Goal: Transaction & Acquisition: Purchase product/service

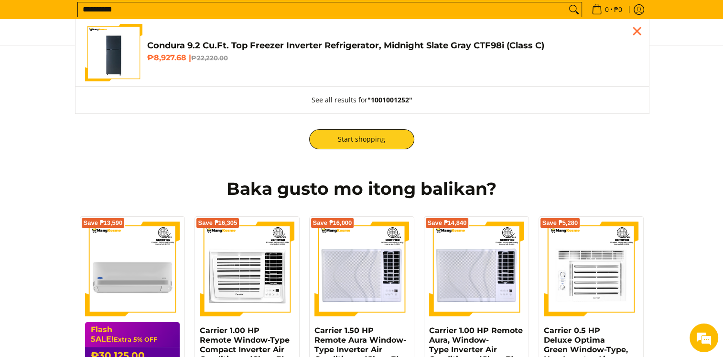
type input "**********"
click at [262, 33] on link "Condura 9.2 Cu.Ft. Top Freezer Inverter Refrigerator, Midnight Slate Gray CTF98…" at bounding box center [362, 52] width 555 height 57
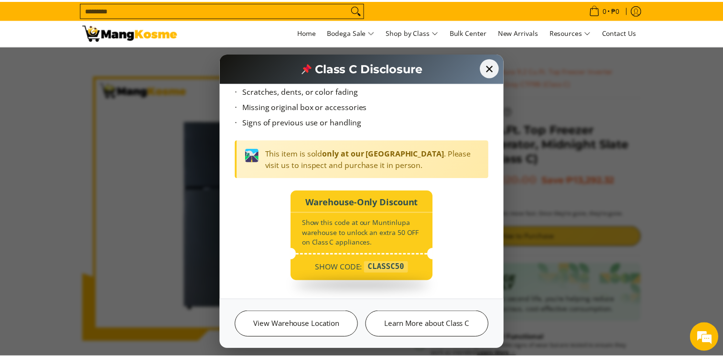
scroll to position [84, 0]
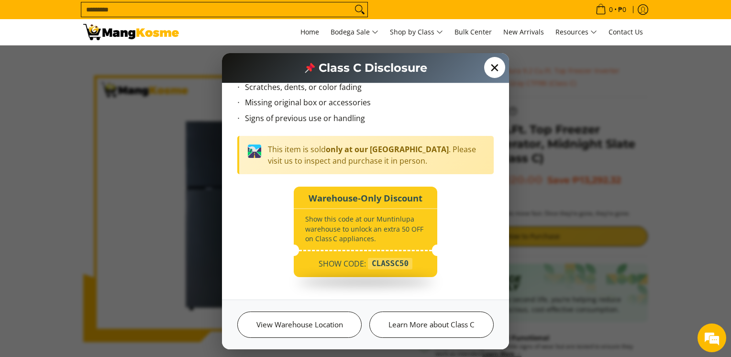
click at [494, 76] on span "✕" at bounding box center [494, 67] width 21 height 21
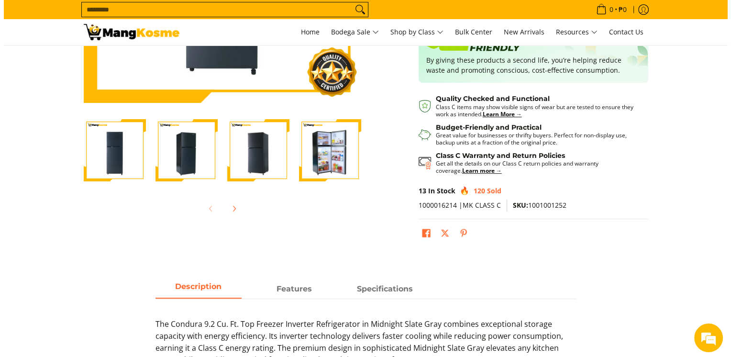
scroll to position [48, 0]
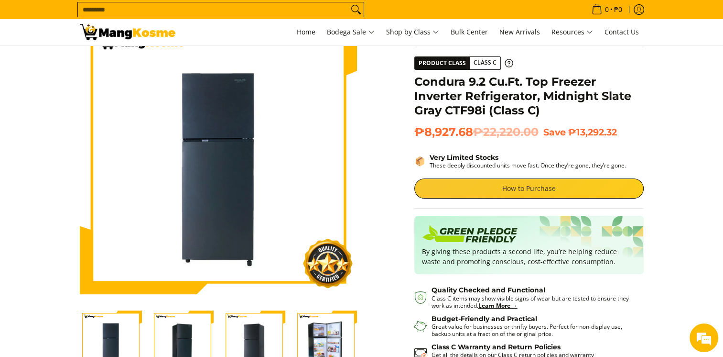
click at [511, 185] on link "How to Purchase" at bounding box center [528, 188] width 229 height 20
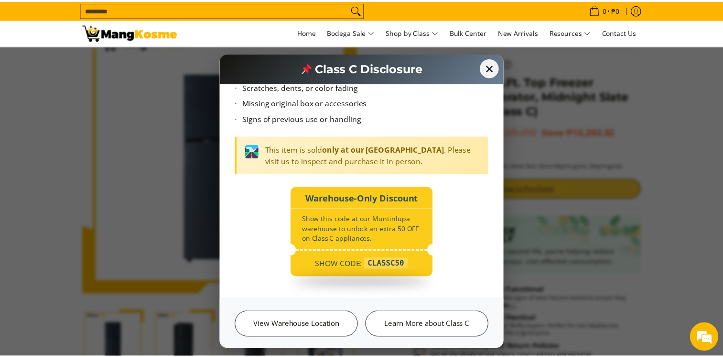
scroll to position [0, 0]
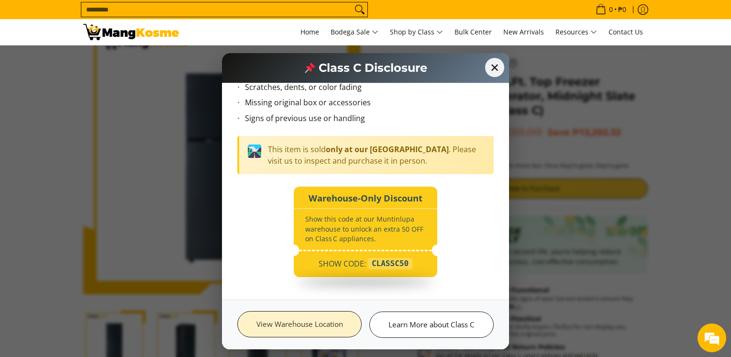
click at [324, 329] on link "View Warehouse Location" at bounding box center [299, 324] width 124 height 26
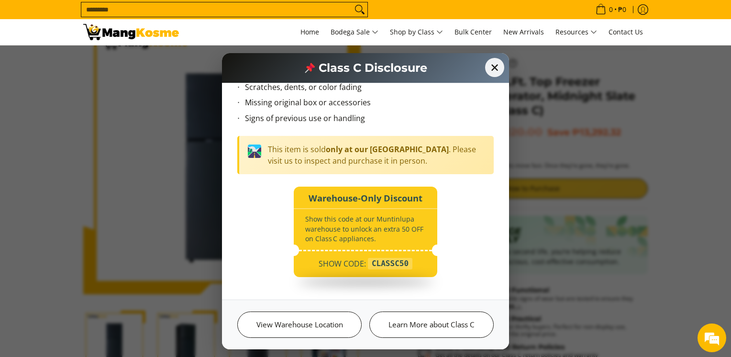
click at [377, 256] on div "SHOW CODE: CLASSC50" at bounding box center [365, 266] width 143 height 21
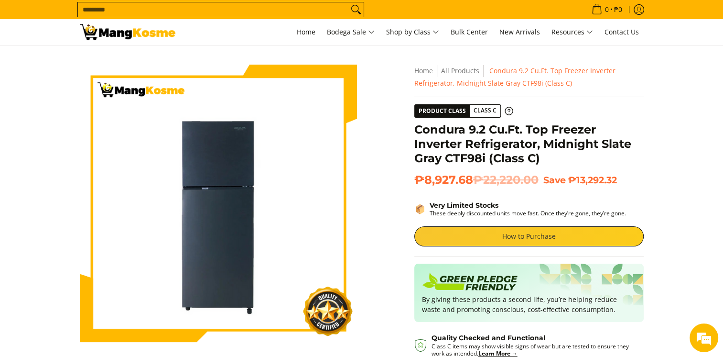
click at [482, 232] on link "How to Purchase" at bounding box center [528, 236] width 229 height 20
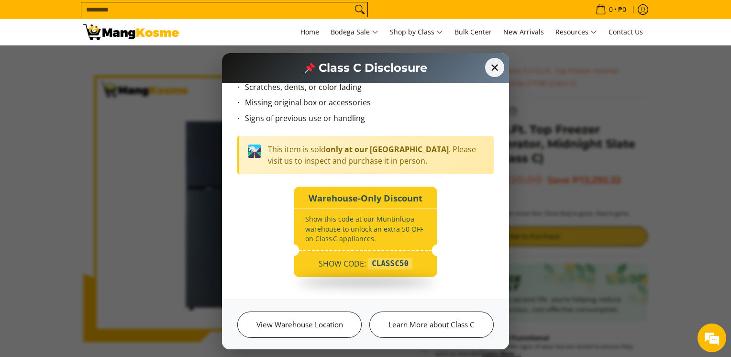
click at [358, 197] on div "Warehouse‑Only Discount" at bounding box center [365, 196] width 143 height 20
click at [321, 158] on p "This item is sold only at our Muntinlupa Warehouse . Please visit us to inspect…" at bounding box center [377, 154] width 218 height 23
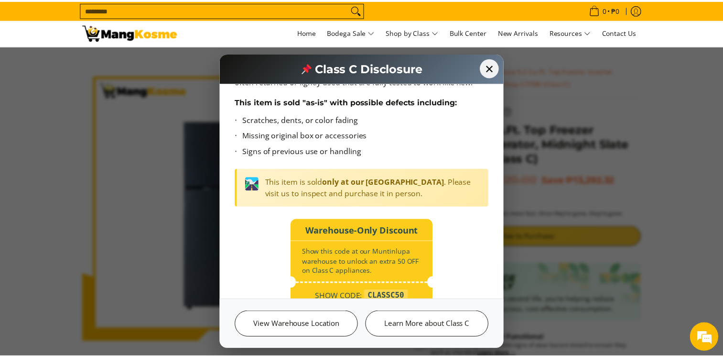
scroll to position [84, 0]
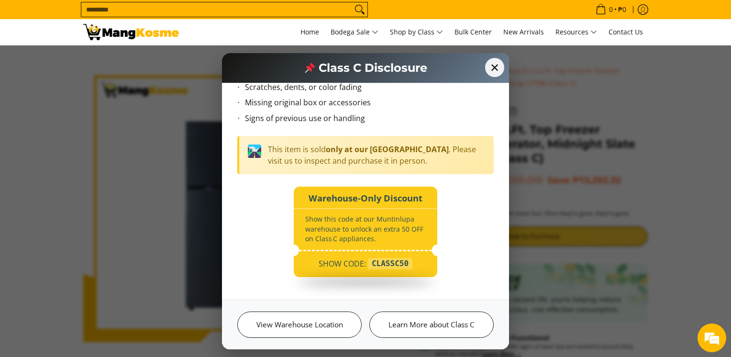
click at [400, 272] on div "SHOW CODE: CLASSC50" at bounding box center [365, 266] width 143 height 21
click at [493, 65] on span "✕" at bounding box center [494, 67] width 21 height 21
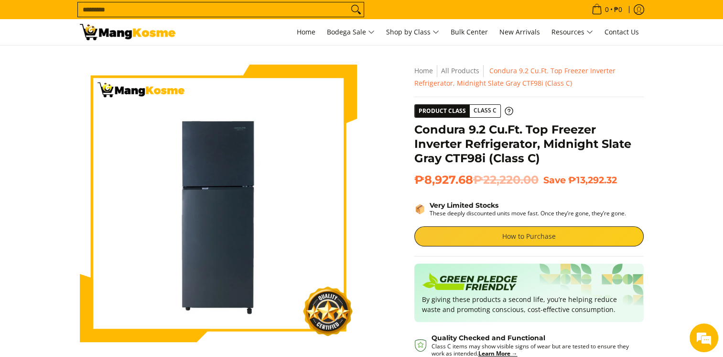
click at [490, 232] on link "How to Purchase" at bounding box center [528, 236] width 229 height 20
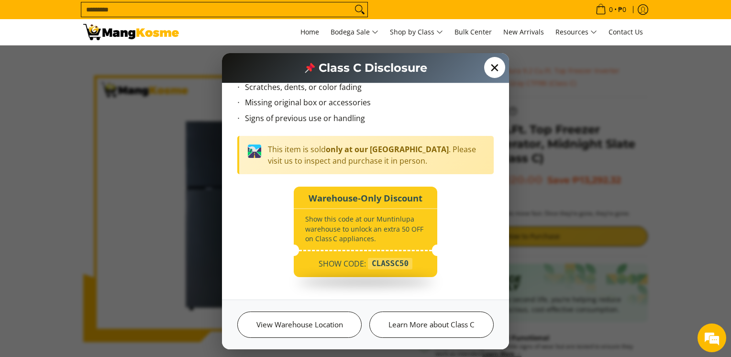
click at [498, 70] on span "✕" at bounding box center [494, 67] width 21 height 21
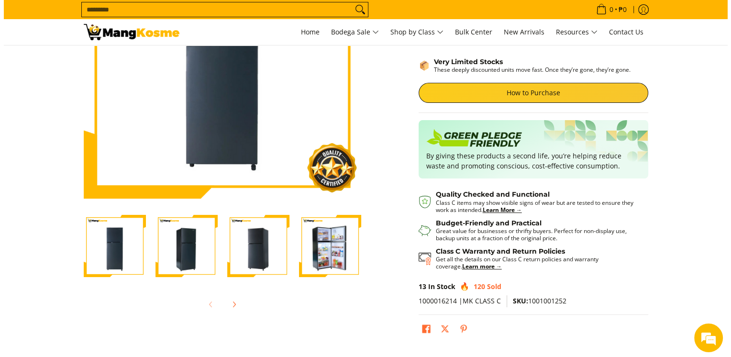
scroll to position [0, 0]
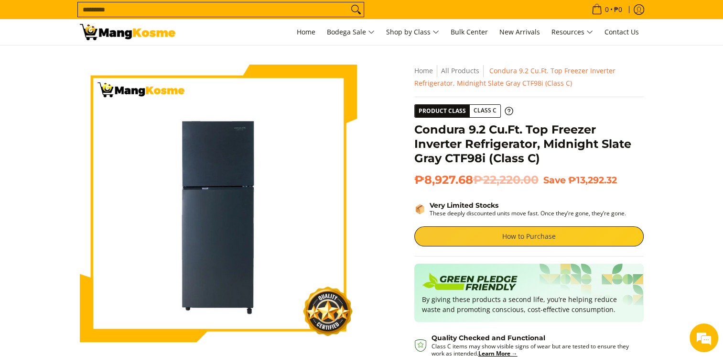
click at [491, 242] on link "How to Purchase" at bounding box center [528, 236] width 229 height 20
